Goal: Transaction & Acquisition: Purchase product/service

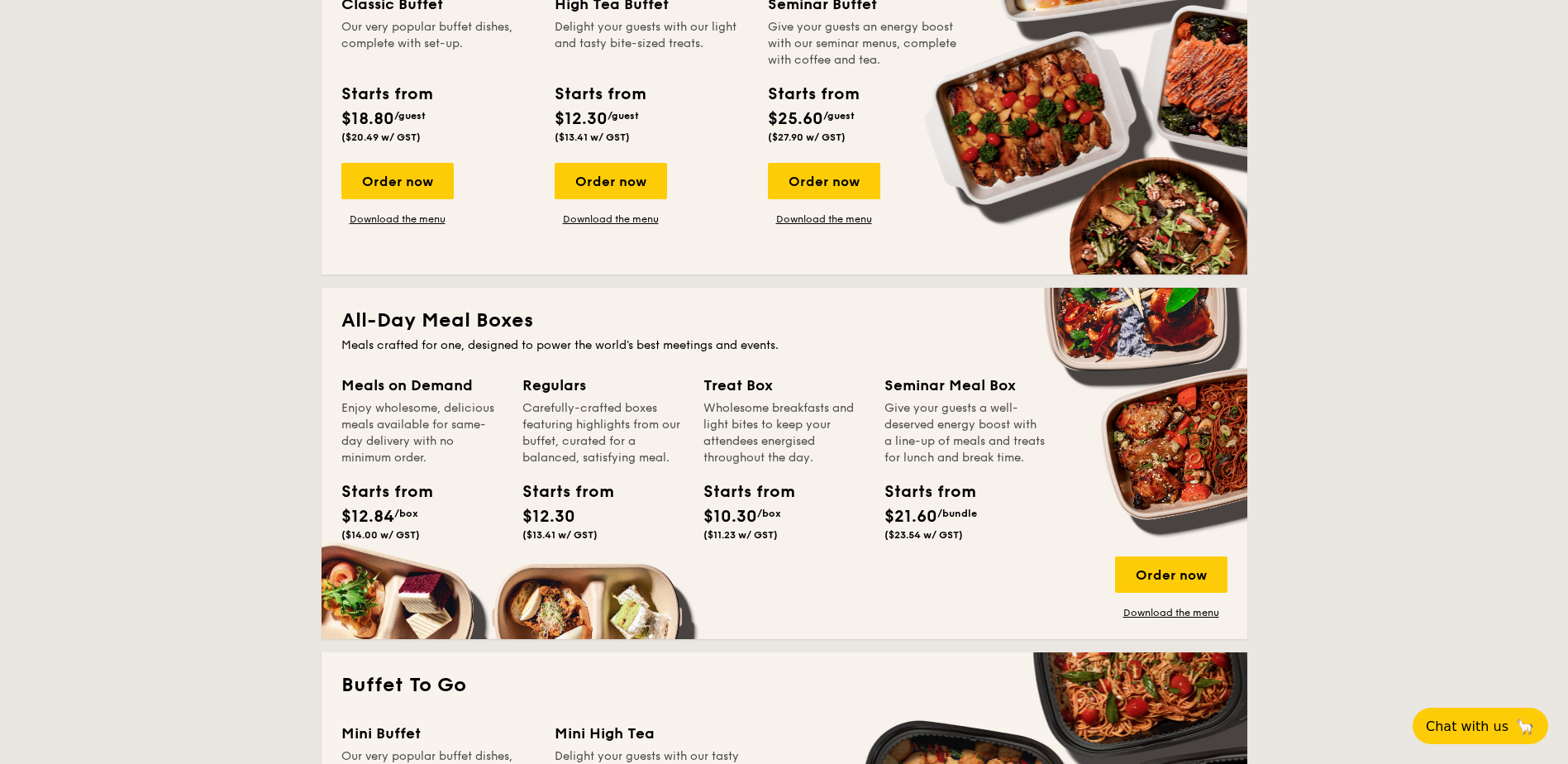
scroll to position [909, 0]
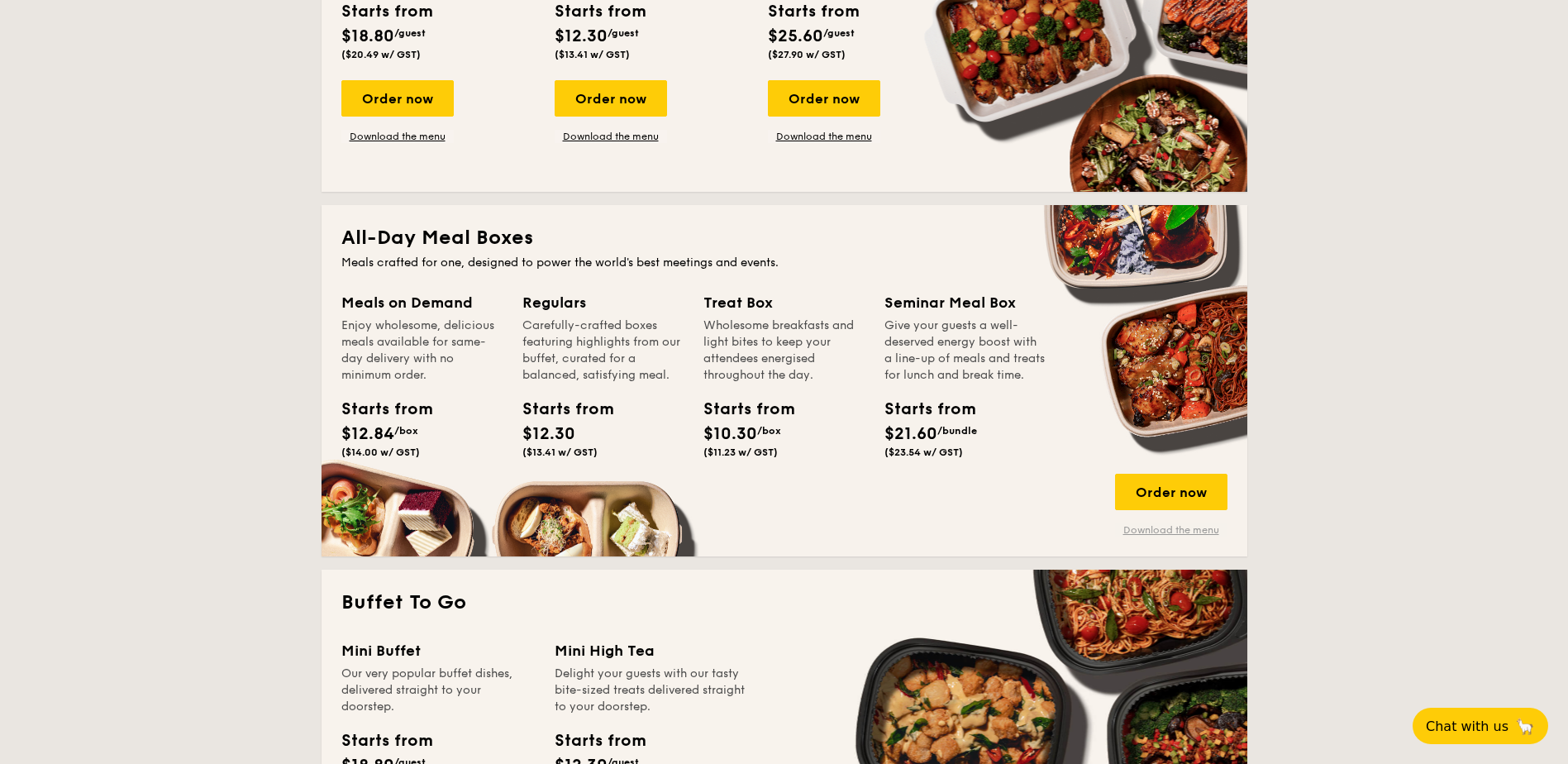
click at [1191, 528] on link "Download the menu" at bounding box center [1172, 530] width 112 height 13
click at [1173, 482] on div "Order now" at bounding box center [1172, 492] width 112 height 37
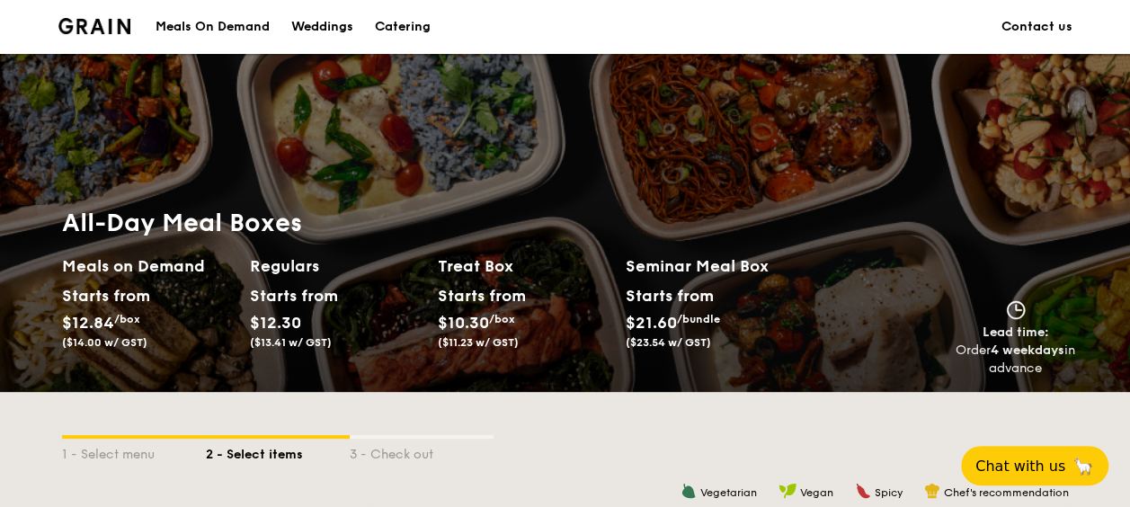
scroll to position [360, 0]
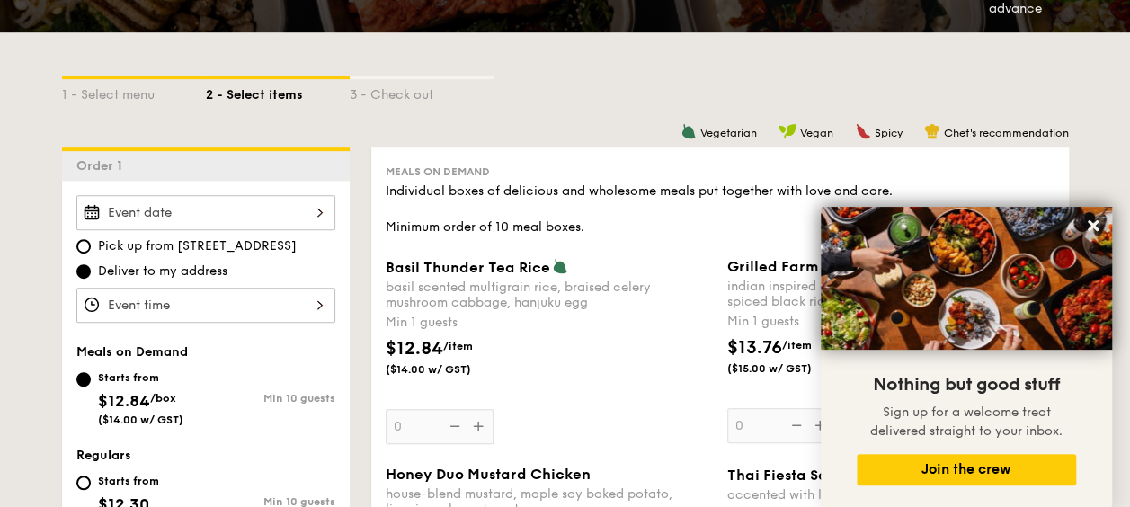
click at [280, 243] on span "Pick up from [STREET_ADDRESS]" at bounding box center [197, 246] width 199 height 18
click at [91, 243] on input "Pick up from [STREET_ADDRESS]" at bounding box center [83, 246] width 14 height 14
radio input "true"
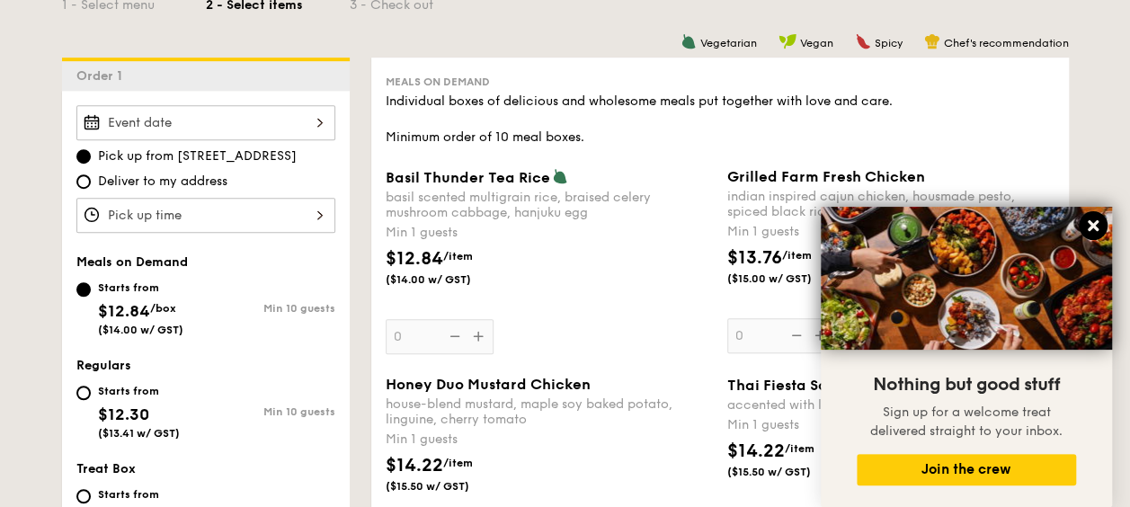
click at [1092, 223] on icon at bounding box center [1093, 226] width 16 height 16
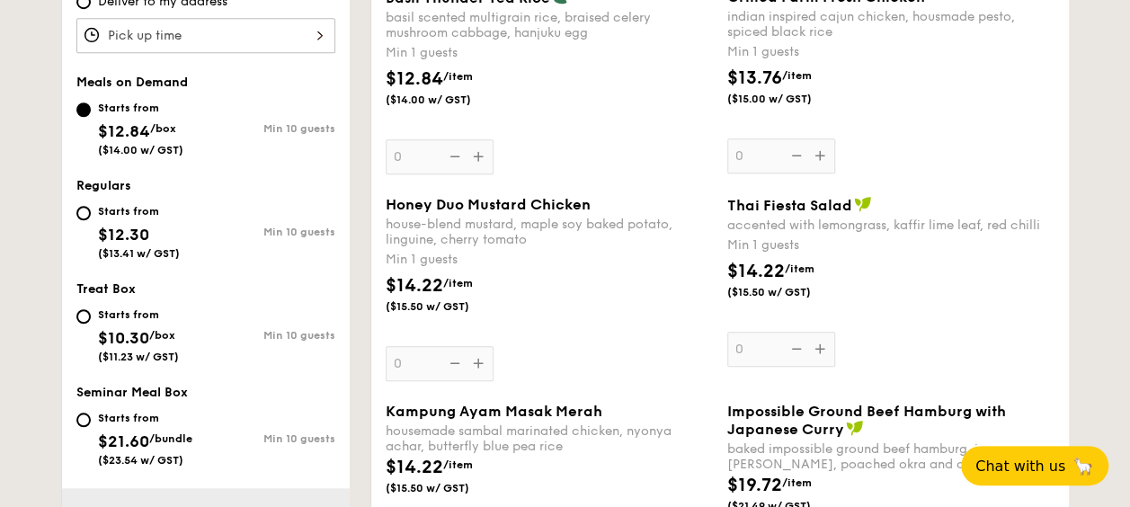
scroll to position [809, 0]
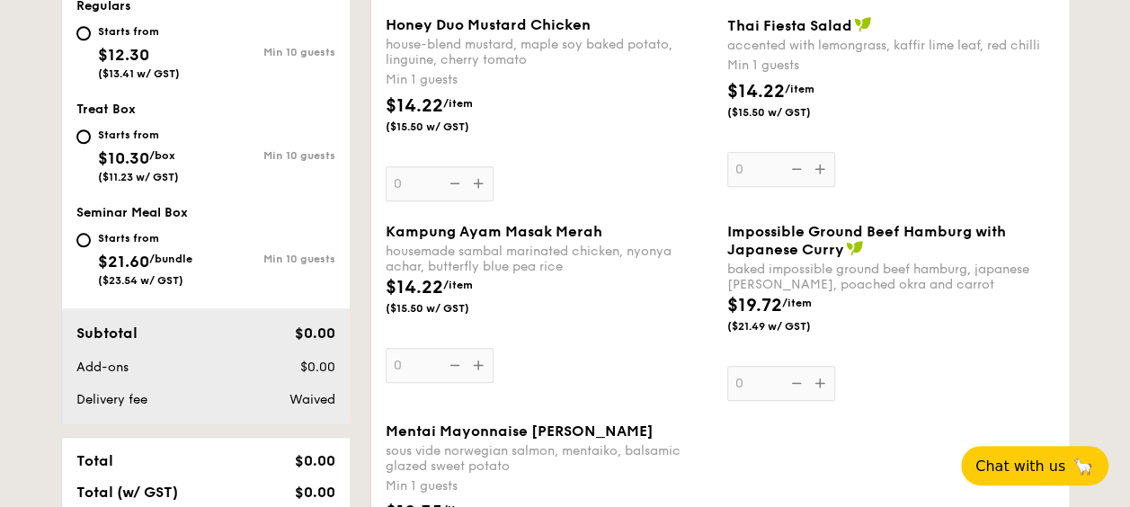
click at [137, 248] on div "Starts from $21.60 /bundle ($23.54 w/ GST)" at bounding box center [145, 256] width 94 height 59
click at [91, 247] on input "Starts from $21.60 /bundle ($23.54 w/ GST) Min 10 guests" at bounding box center [83, 240] width 14 height 14
radio input "true"
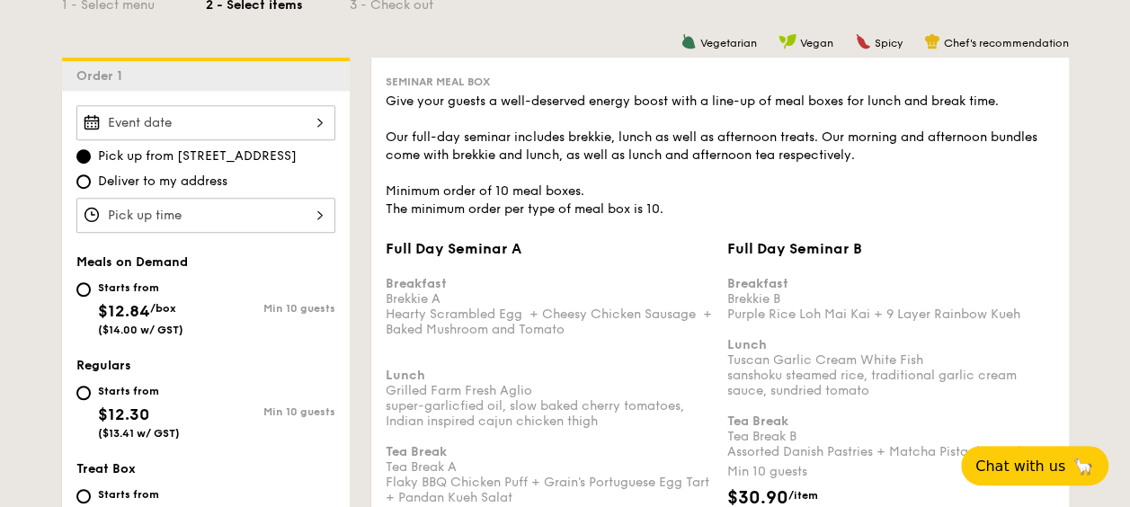
scroll to position [539, 0]
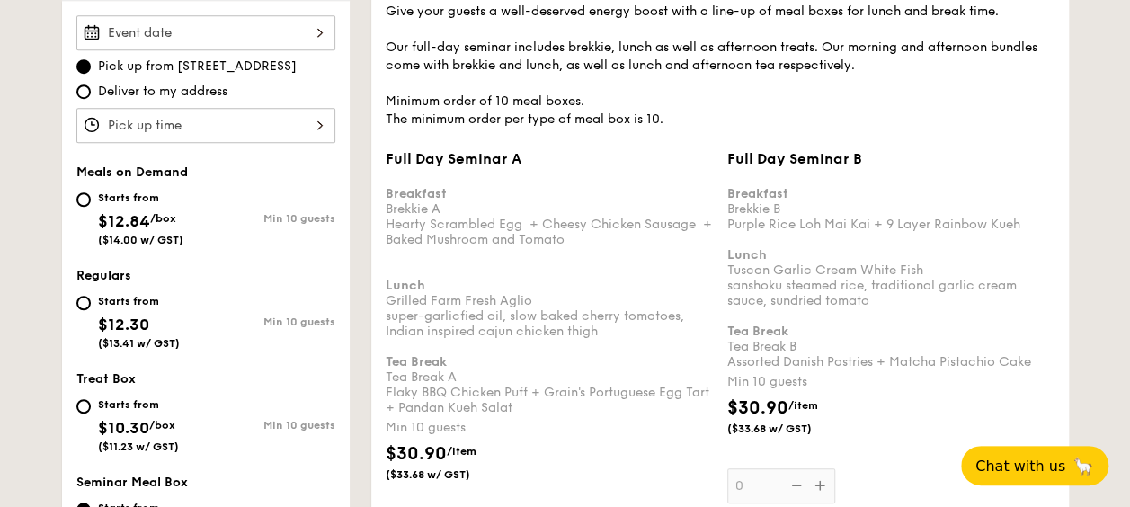
click at [295, 38] on div at bounding box center [205, 32] width 259 height 35
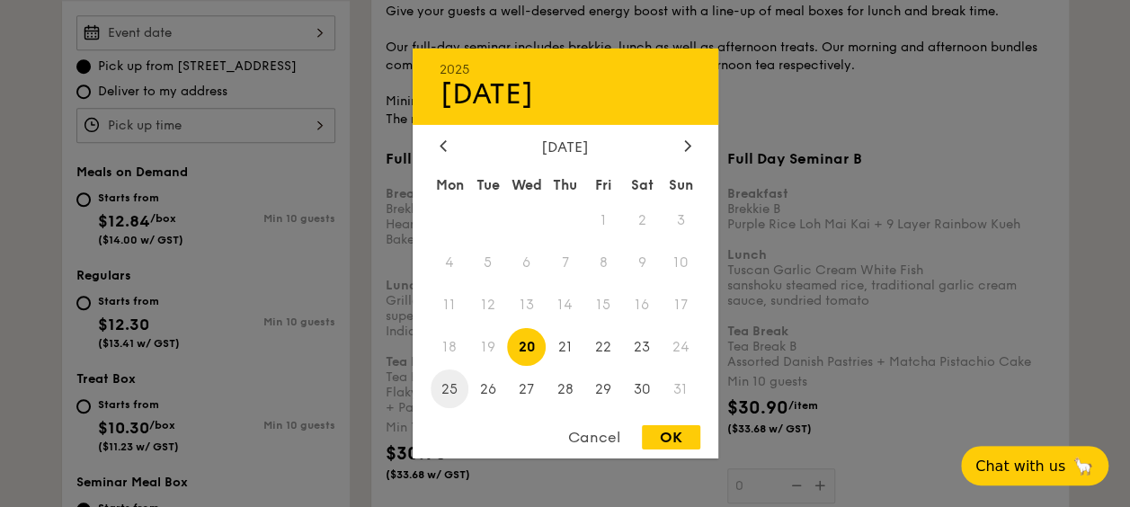
click at [450, 391] on span "25" at bounding box center [450, 388] width 39 height 39
click at [688, 442] on div "OK" at bounding box center [671, 437] width 58 height 24
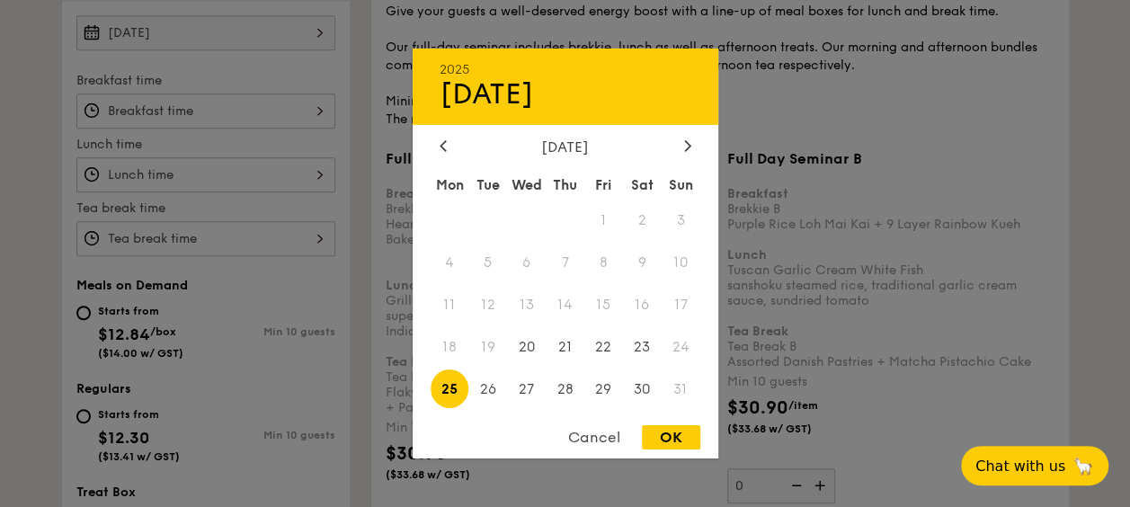
click at [316, 40] on div "[DATE] 2025 Aug [DATE] Tue Wed Thu Fri Sat Sun 1 2 3 4 5 6 7 8 9 10 11 12 13 14…" at bounding box center [205, 32] width 259 height 35
click at [491, 385] on span "26" at bounding box center [487, 388] width 39 height 39
click at [674, 438] on div "OK" at bounding box center [671, 437] width 58 height 24
type input "[DATE]"
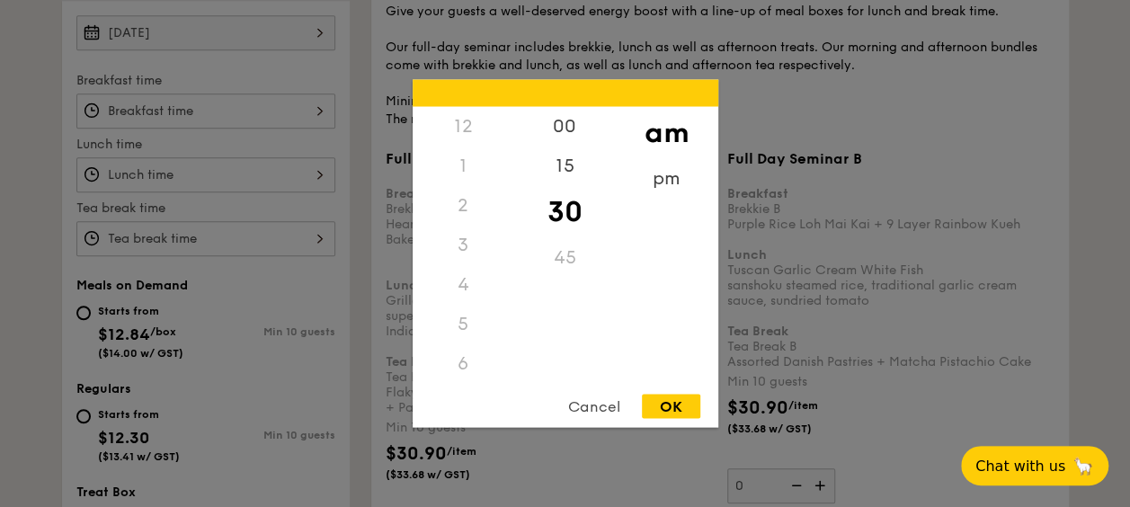
click at [192, 104] on div "12 1 2 3 4 5 6 7 8 9 10 11 00 15 30 45 am pm Cancel OK" at bounding box center [205, 110] width 259 height 35
click at [692, 407] on div "OK" at bounding box center [671, 407] width 58 height 24
type input "10:30AM"
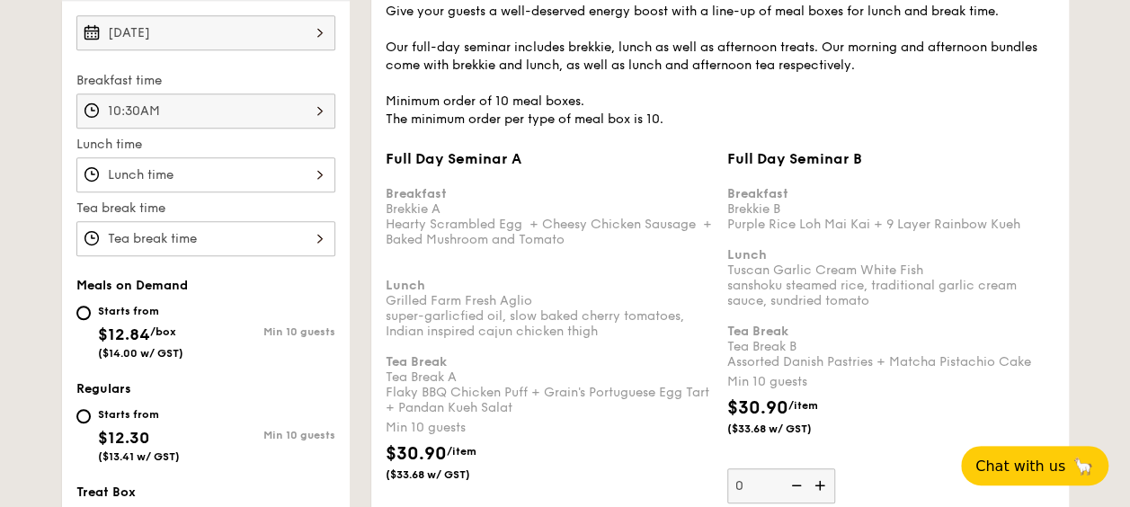
click at [233, 162] on div at bounding box center [205, 174] width 259 height 35
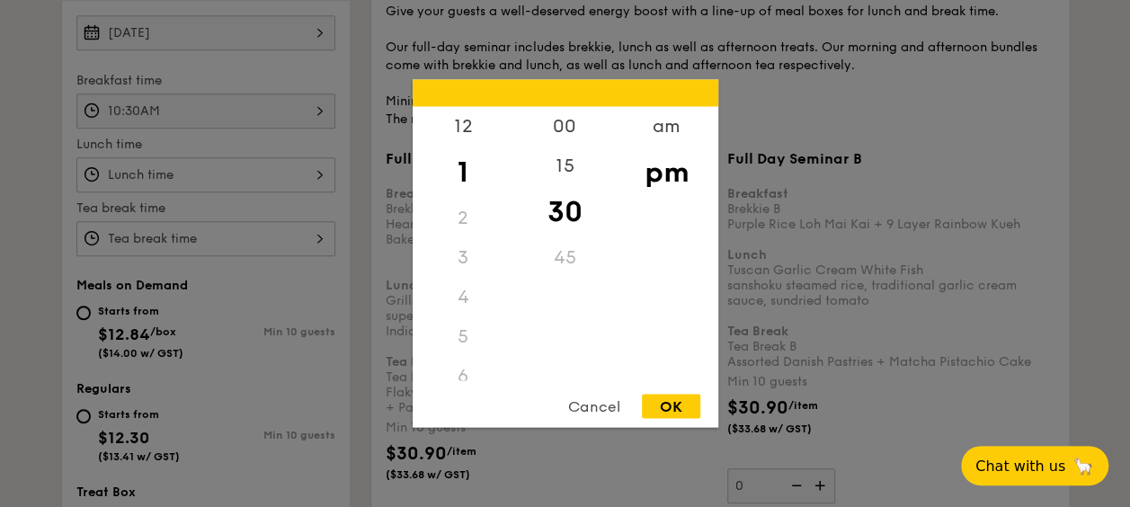
click at [664, 408] on div "OK" at bounding box center [671, 407] width 58 height 24
type input "1:30PM"
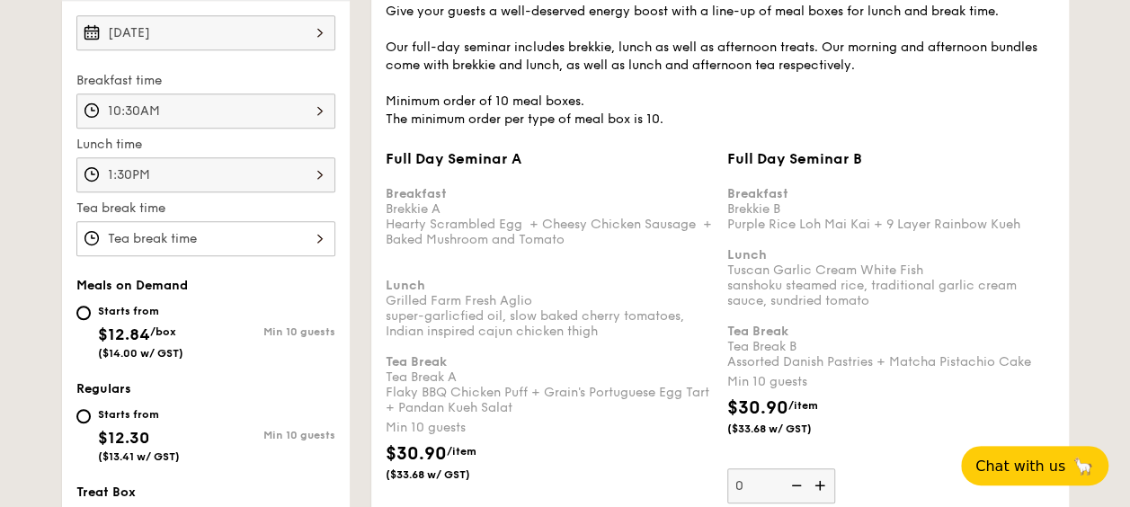
click at [197, 236] on div "12 1 2 3 4 5 6 7 8 9 10 11 00 15 30 45 am pm Cancel OK" at bounding box center [205, 238] width 259 height 35
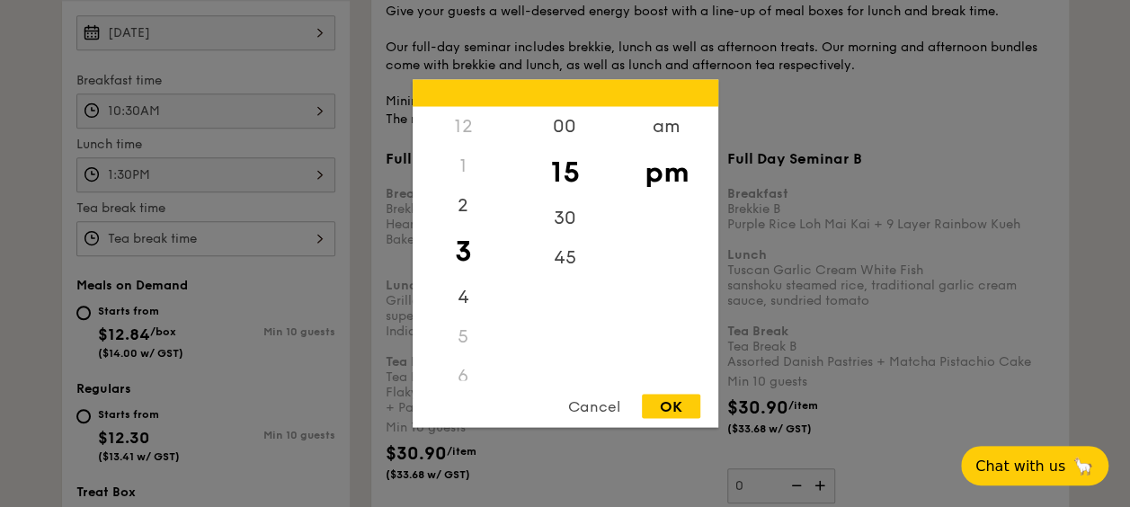
click at [671, 409] on div "OK" at bounding box center [671, 407] width 58 height 24
type input "3:15PM"
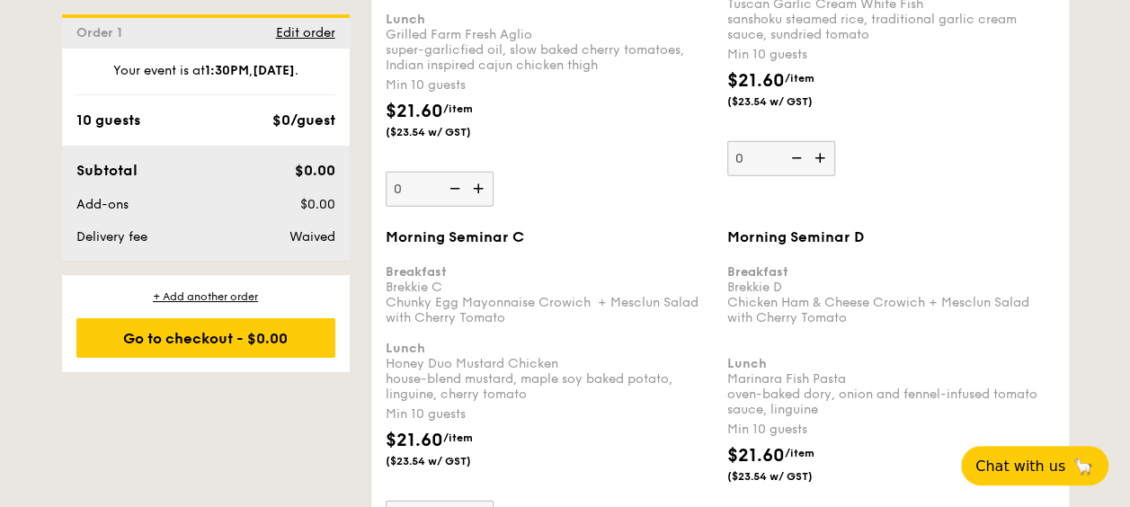
scroll to position [2427, 0]
